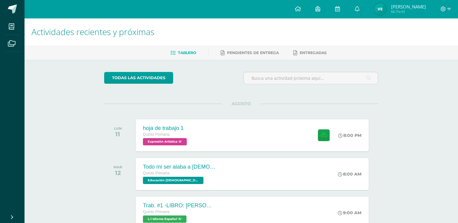
click at [269, 111] on div "AGOSTO LUN 11 hoja de trabajo 1 Quinto Primaria Expresión Artística 'A' 8:00 PM…" at bounding box center [241, 128] width 274 height 49
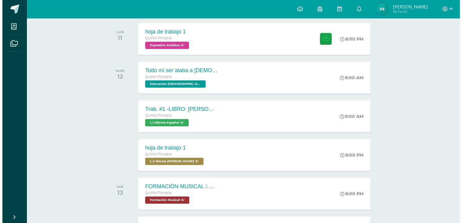
scroll to position [97, 0]
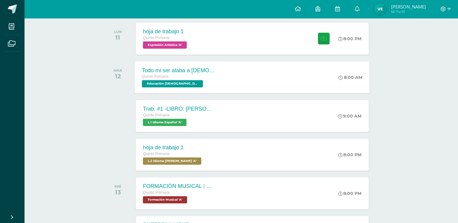
click at [313, 76] on div "Todo mi ser alaba a [DEMOGRAPHIC_DATA] Quinto Primaria Educación [DEMOGRAPHIC_D…" at bounding box center [252, 77] width 235 height 32
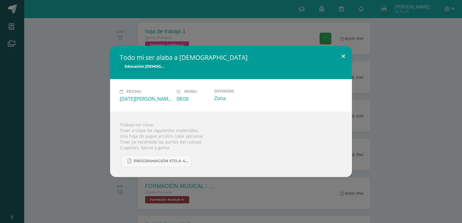
click at [343, 58] on button at bounding box center [343, 56] width 17 height 21
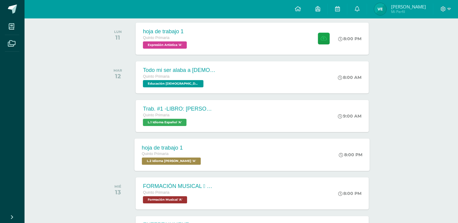
click at [243, 159] on div "hoja de trabajo 1 Quinto Primaria L.2 Idioma [PERSON_NAME] 'A' 8:00 PM hoja de …" at bounding box center [252, 155] width 235 height 32
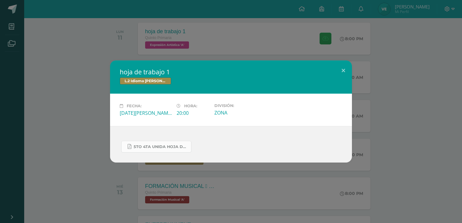
click at [178, 147] on span "5to 4ta unida hoja de trabajo kaqchikel.pdf" at bounding box center [161, 147] width 54 height 5
click at [346, 71] on button at bounding box center [343, 71] width 17 height 21
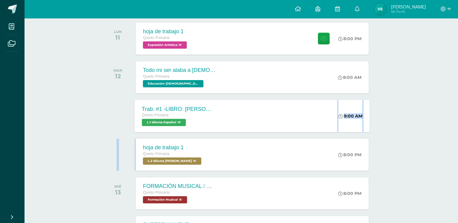
drag, startPoint x: 252, startPoint y: 133, endPoint x: 254, endPoint y: 118, distance: 14.6
click at [254, 118] on div "Trab. #1 -LIBRO: [PERSON_NAME] EL DIBUJANTE Quinto Primaria L.1 Idioma Español …" at bounding box center [252, 116] width 235 height 32
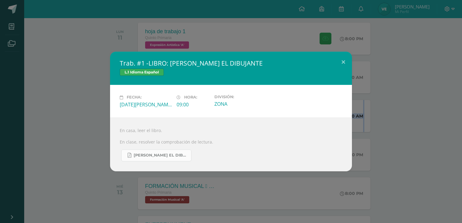
click at [183, 157] on span "[PERSON_NAME] EL DIBUJANTE.pdf" at bounding box center [161, 155] width 54 height 5
